Goal: Transaction & Acquisition: Purchase product/service

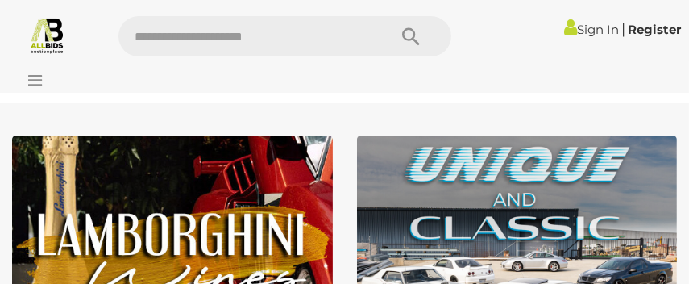
click at [236, 74] on div at bounding box center [344, 76] width 689 height 32
click at [70, 48] on link at bounding box center [47, 35] width 94 height 38
click at [36, 39] on img at bounding box center [47, 35] width 38 height 38
click at [164, 40] on input "text" at bounding box center [244, 36] width 253 height 40
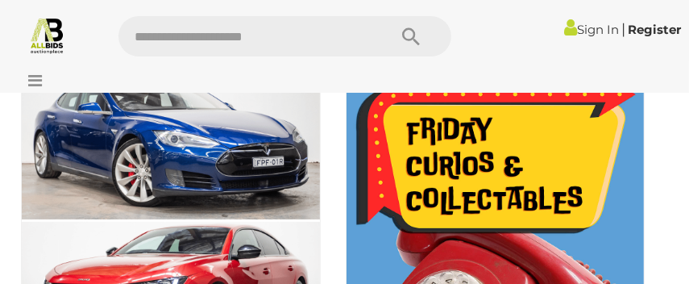
scroll to position [800, 0]
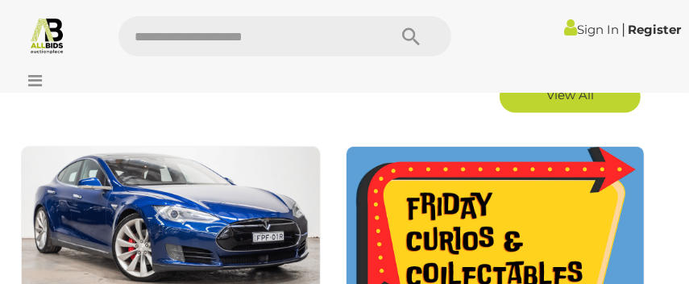
drag, startPoint x: 576, startPoint y: -18, endPoint x: 378, endPoint y: 53, distance: 210.5
click at [432, 7] on div "Sign In |" at bounding box center [344, 30] width 689 height 60
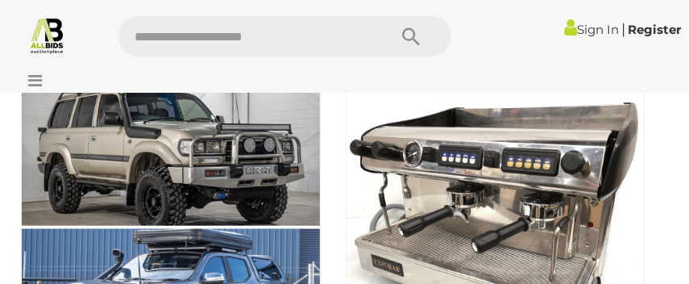
scroll to position [1552, 0]
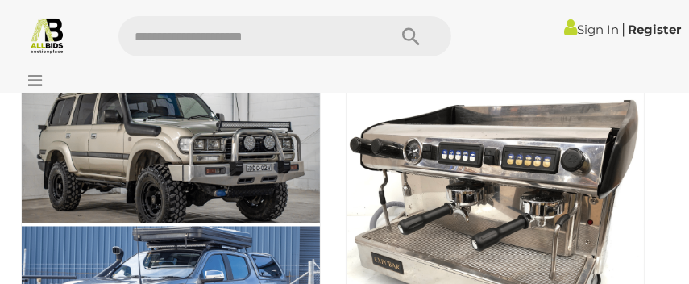
click at [149, 48] on input "text" at bounding box center [244, 36] width 253 height 40
type input "*******"
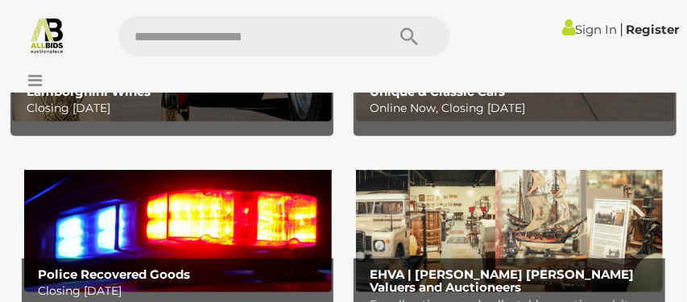
scroll to position [299, 0]
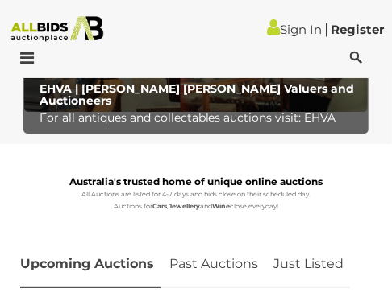
scroll to position [1129, 0]
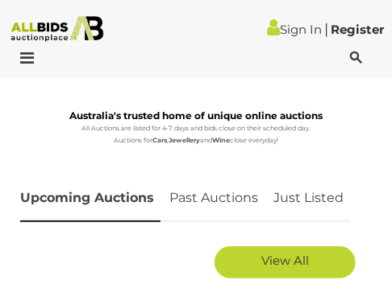
click at [356, 51] on icon at bounding box center [356, 58] width 12 height 16
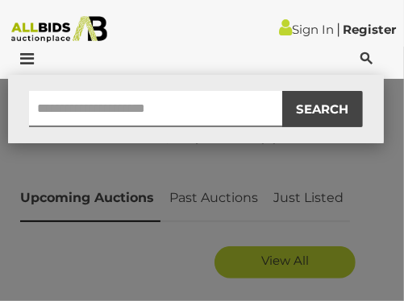
click at [296, 258] on div "SEARCH" at bounding box center [202, 150] width 404 height 301
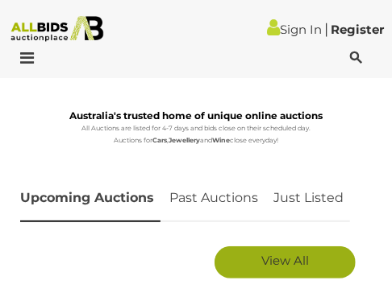
click at [279, 260] on span "View All" at bounding box center [285, 260] width 48 height 15
click at [112, 211] on link "Upcoming Auctions" at bounding box center [90, 199] width 140 height 48
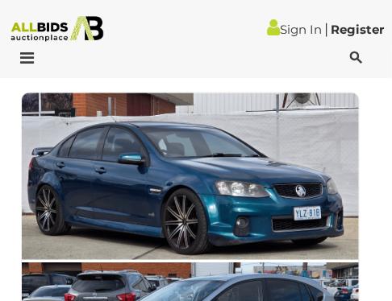
scroll to position [4264, 0]
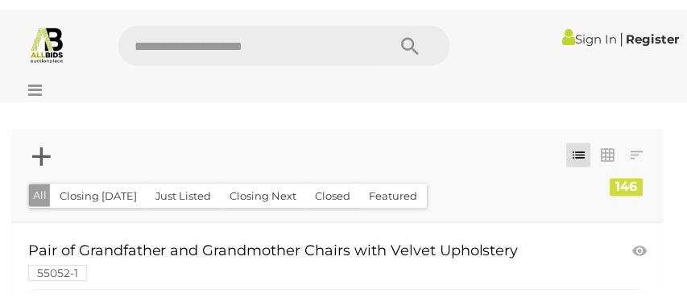
scroll to position [338, 0]
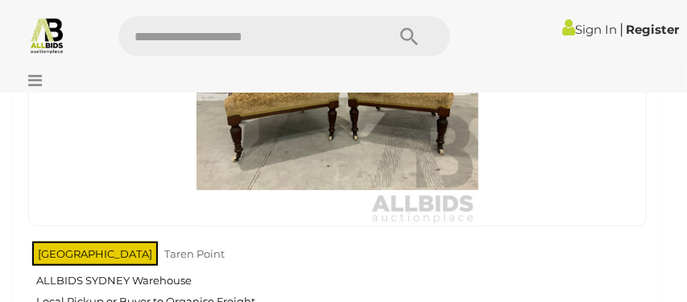
click at [318, 147] on img at bounding box center [338, 85] width 282 height 282
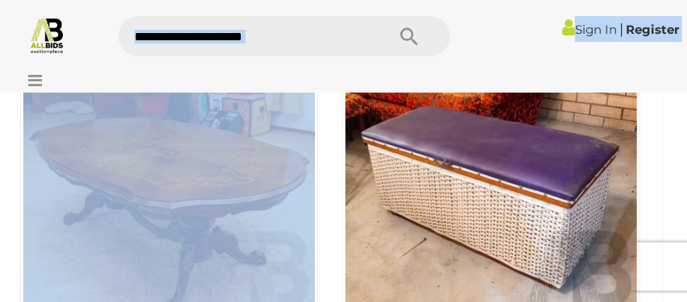
scroll to position [862, 0]
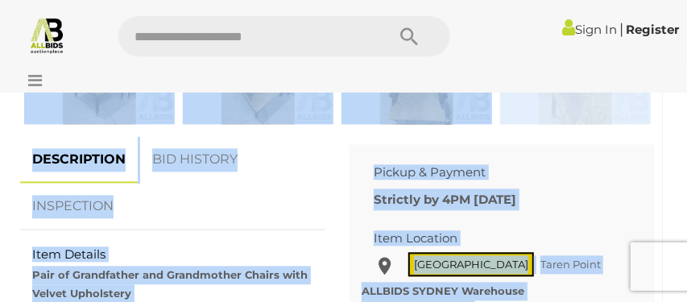
drag, startPoint x: 325, startPoint y: 117, endPoint x: 465, endPoint y: -70, distance: 233.6
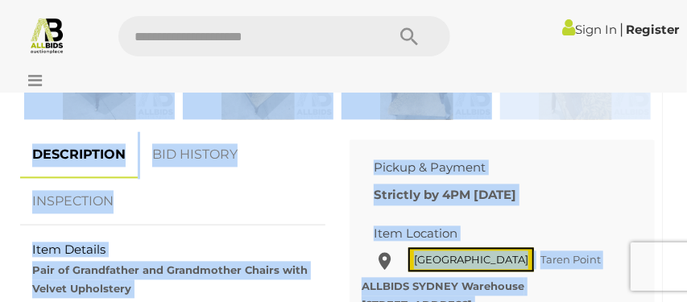
scroll to position [1071, 0]
click at [115, 106] on img at bounding box center [99, 70] width 151 height 97
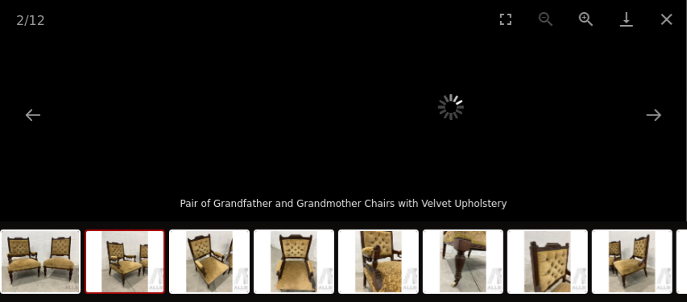
drag, startPoint x: 115, startPoint y: 106, endPoint x: 273, endPoint y: 184, distance: 175.8
click at [273, 184] on div "2 / 12 Pair of Grandfather and Grandmother Chairs with Velvet Upholstery" at bounding box center [343, 151] width 687 height 302
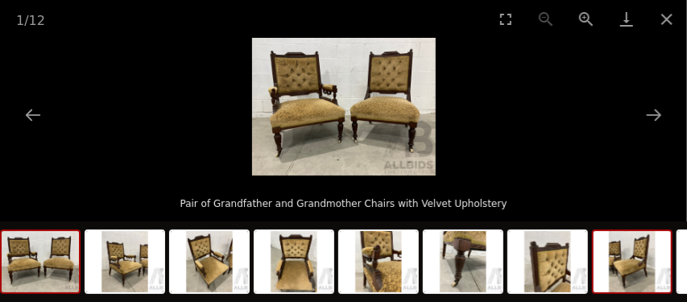
click at [671, 262] on div at bounding box center [632, 262] width 81 height 64
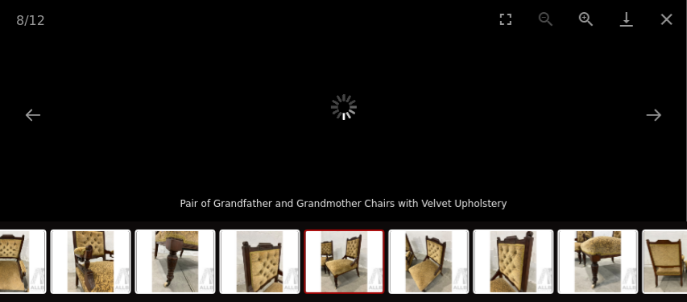
scroll to position [1103, 0]
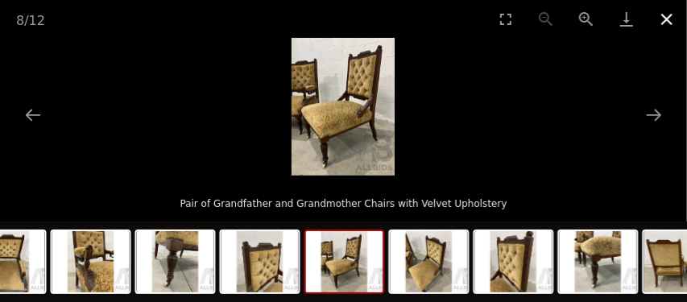
click at [667, 15] on button "Close gallery" at bounding box center [667, 19] width 40 height 38
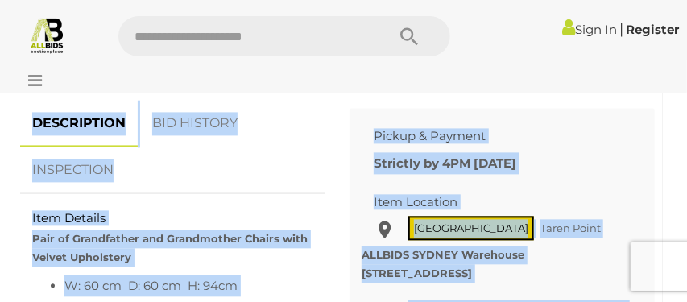
scroll to position [1071, 0]
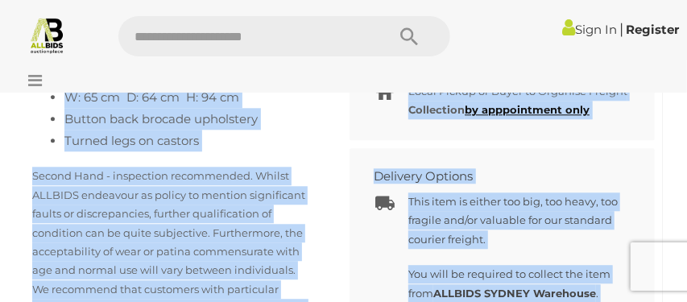
scroll to position [1321, 0]
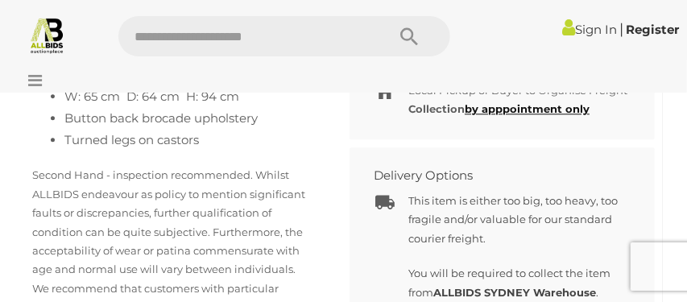
click at [263, 74] on div at bounding box center [343, 76] width 687 height 32
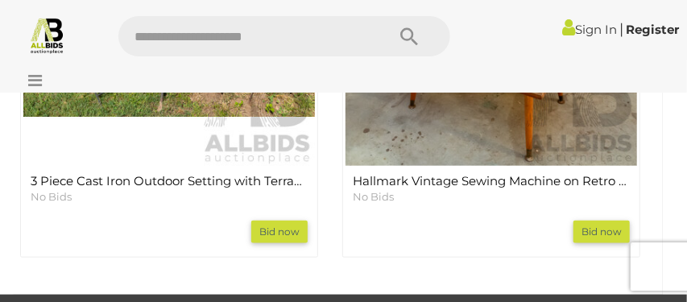
scroll to position [2605, 0]
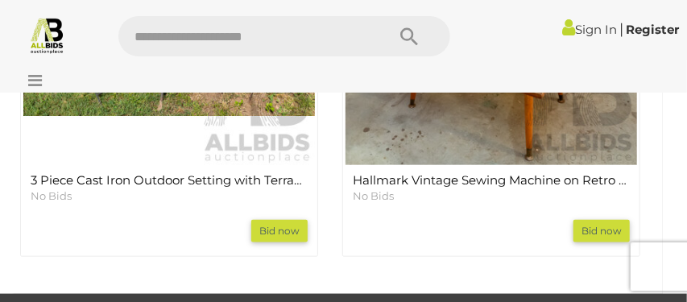
click at [472, 121] on img at bounding box center [492, 20] width 292 height 292
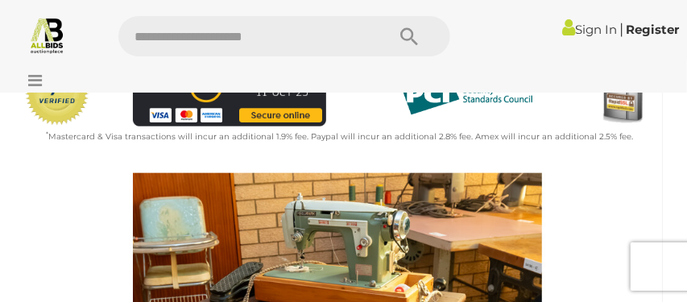
scroll to position [511, 0]
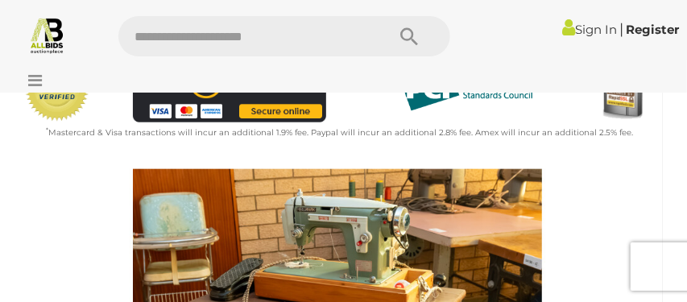
click at [485, 120] on img at bounding box center [464, 90] width 161 height 64
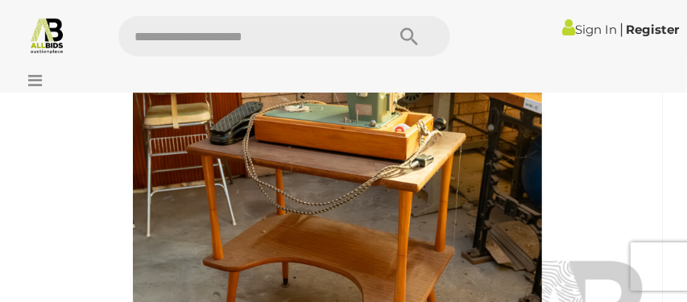
scroll to position [668, 0]
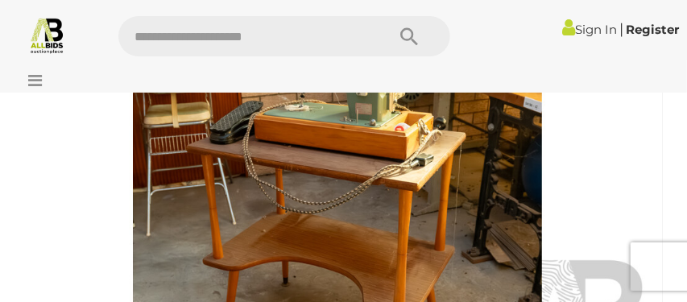
click at [161, 193] on img at bounding box center [337, 216] width 635 height 409
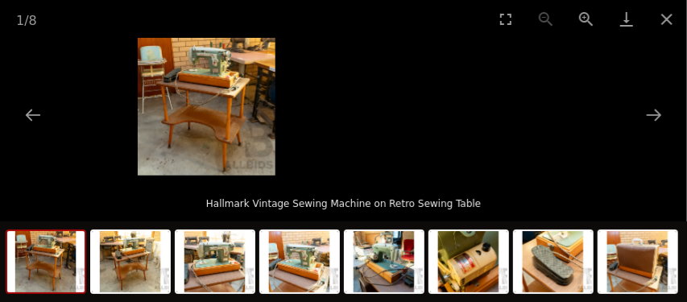
drag, startPoint x: 201, startPoint y: 172, endPoint x: 284, endPoint y: 178, distance: 84.0
click at [284, 178] on div "1 / 8 Hallmark Vintage Sewing Machine on Retro Sewing Table" at bounding box center [343, 151] width 687 height 302
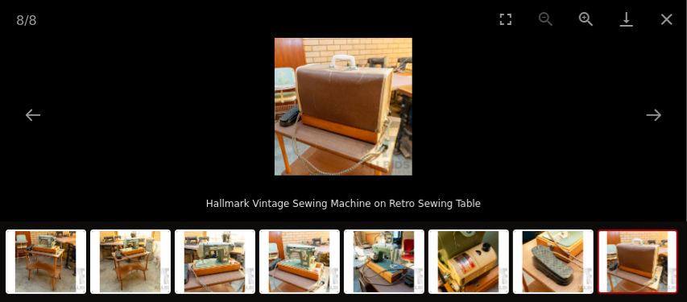
click at [159, 110] on picture at bounding box center [343, 107] width 687 height 138
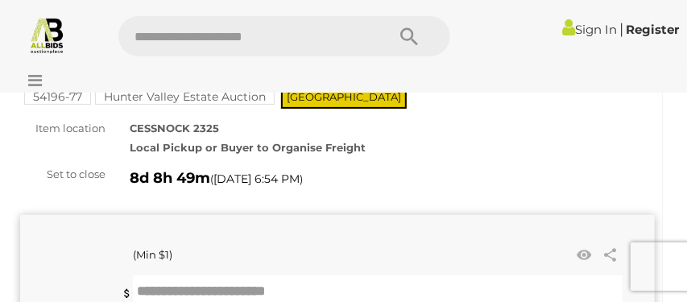
scroll to position [668, 0]
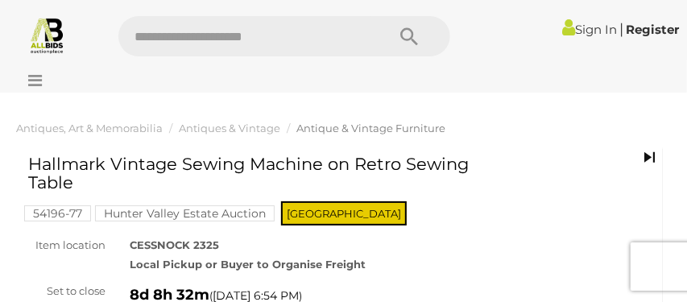
drag, startPoint x: 240, startPoint y: 38, endPoint x: 287, endPoint y: -61, distance: 109.6
click at [23, 51] on link at bounding box center [47, 35] width 94 height 38
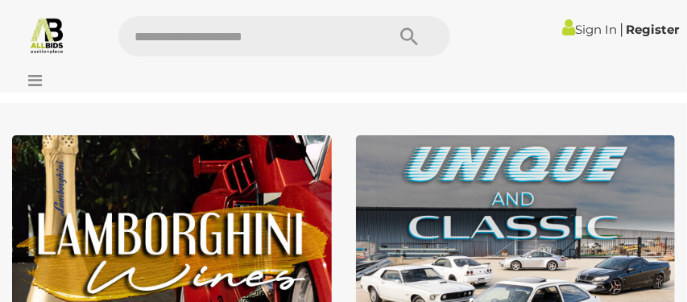
click at [600, 62] on div at bounding box center [343, 76] width 687 height 32
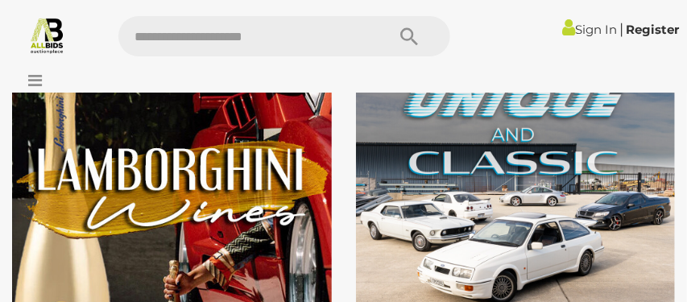
scroll to position [74, 0]
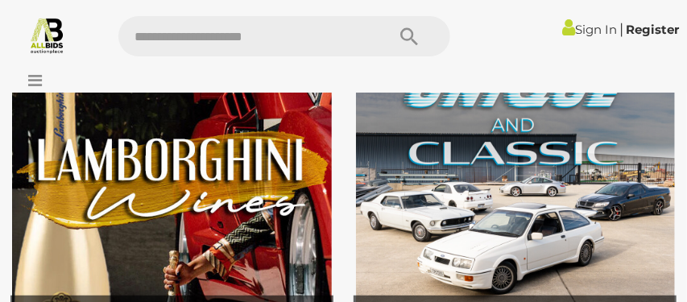
click at [570, 36] on link "Sign In" at bounding box center [589, 29] width 55 height 15
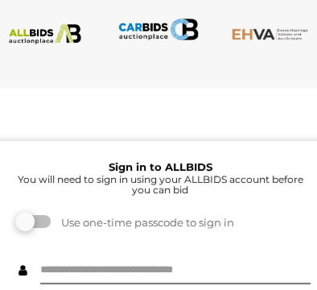
click at [295, 106] on div at bounding box center [159, 113] width 342 height 16
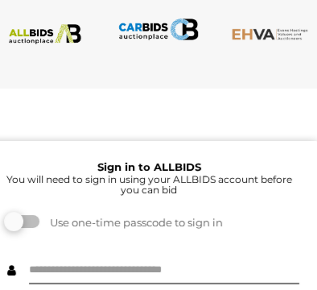
click at [19, 185] on h5 "You will need to sign in using your ALLBIDS account before you can bid" at bounding box center [149, 184] width 300 height 21
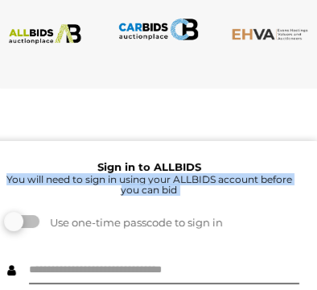
click at [19, 185] on h5 "You will need to sign in using your ALLBIDS account before you can bid" at bounding box center [149, 184] width 300 height 21
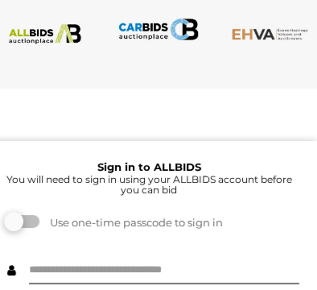
click at [184, 215] on div "Use one-time passcode to sign in" at bounding box center [147, 218] width 305 height 43
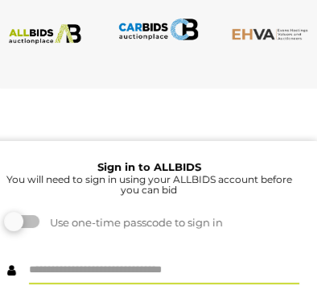
drag, startPoint x: 31, startPoint y: 280, endPoint x: 0, endPoint y: 314, distance: 46.8
type input "*********"
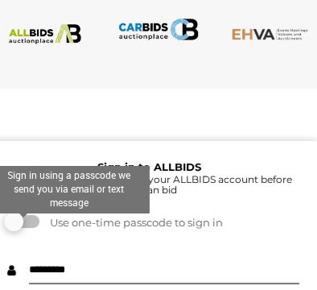
click at [34, 228] on label at bounding box center [23, 221] width 32 height 13
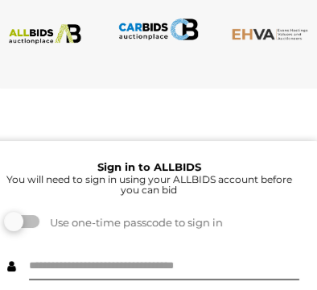
click at [152, 240] on div "Use one-time passcode to sign in" at bounding box center [147, 218] width 305 height 43
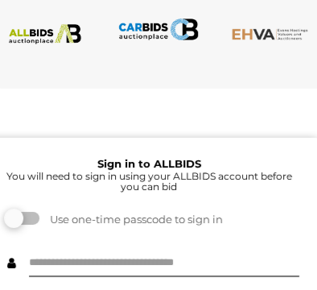
click at [2, 259] on span at bounding box center [12, 263] width 34 height 28
click at [33, 102] on div at bounding box center [148, 110] width 342 height 16
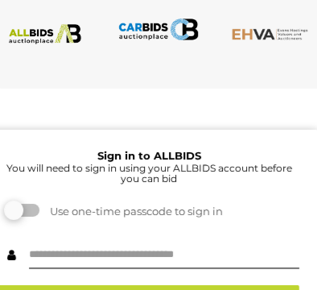
click at [49, 24] on img at bounding box center [45, 34] width 81 height 20
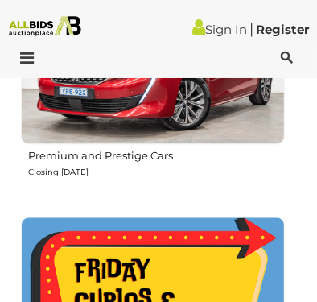
scroll to position [1420, 0]
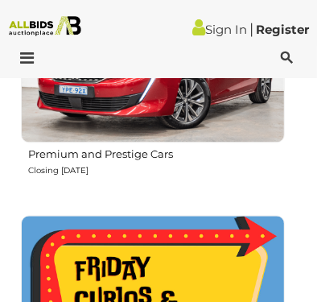
click at [123, 78] on img at bounding box center [153, 10] width 264 height 264
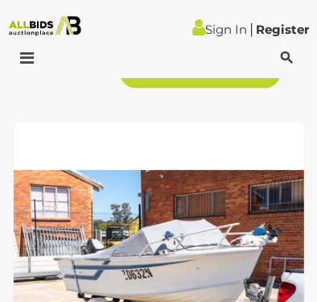
scroll to position [5991, 0]
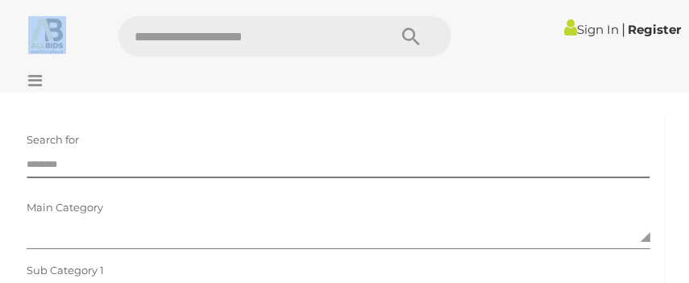
scroll to position [7, 0]
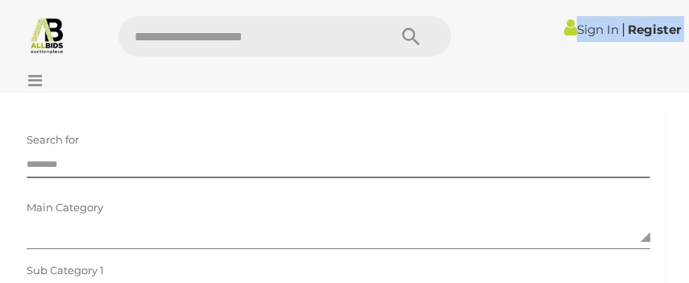
drag, startPoint x: -49, startPoint y: 97, endPoint x: -49, endPoint y: 41, distance: 55.6
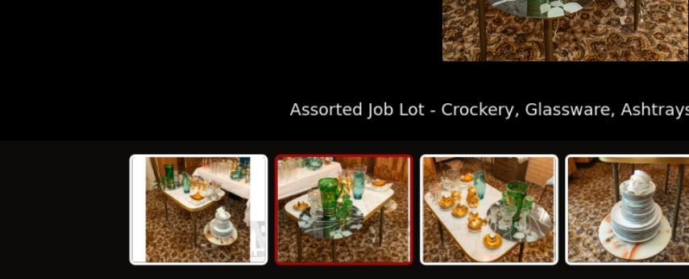
scroll to position [1205, 0]
